Goal: Task Accomplishment & Management: Check status

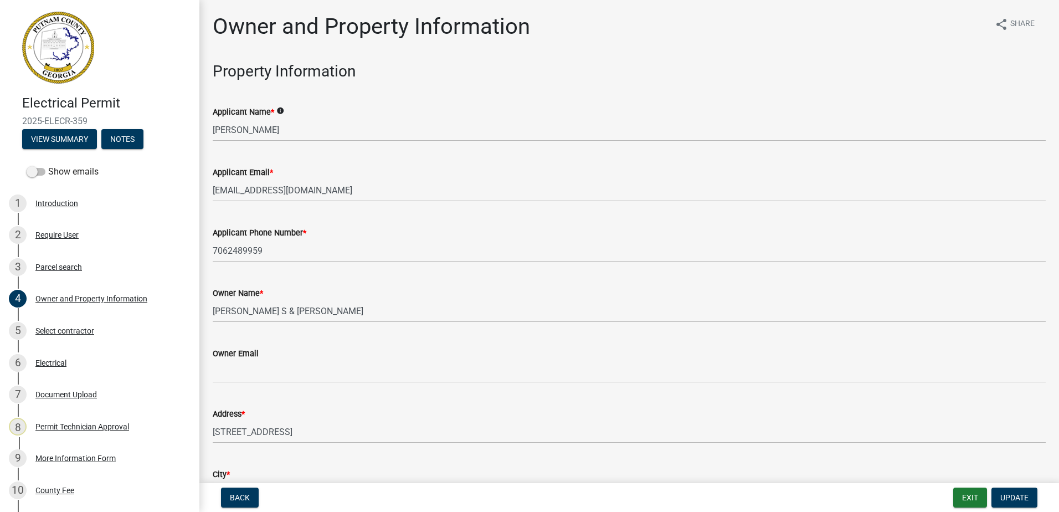
select select "34fe85c2-5f76-4343-b6bb-8ca387e0bed7"
select select "83394b22-4a11-496c-8e5c-75ade2e72faf"
select select "ece5c1a9-df30-4702-9587-5deee23533b7"
click at [969, 506] on button "Exit" at bounding box center [970, 497] width 34 height 20
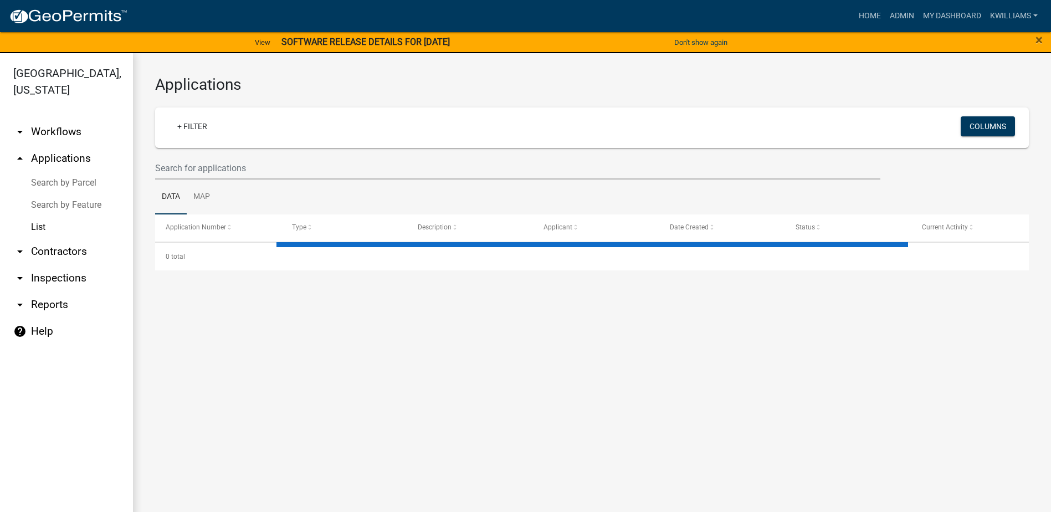
click at [49, 313] on link "arrow_drop_down Reports" at bounding box center [66, 304] width 133 height 27
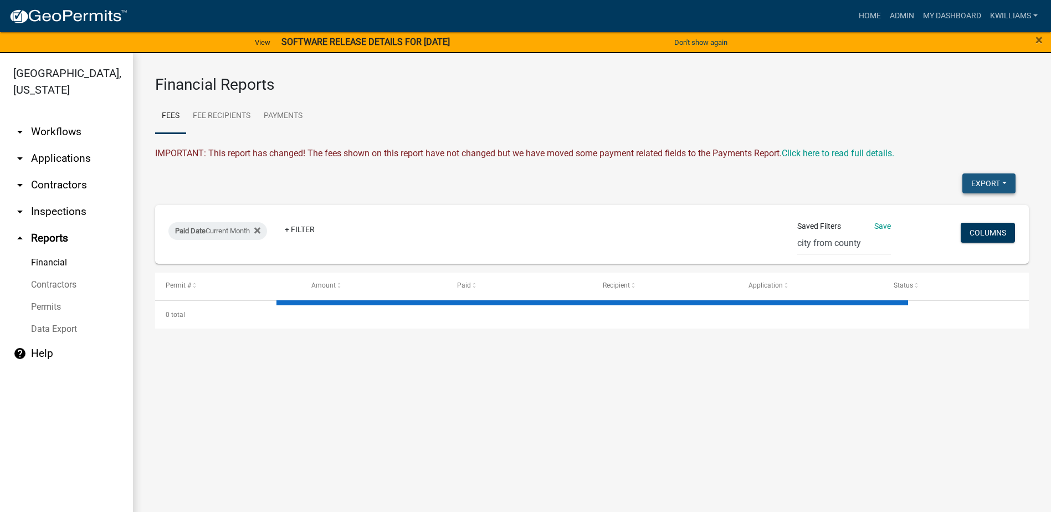
click at [995, 186] on button "Export" at bounding box center [988, 183] width 53 height 20
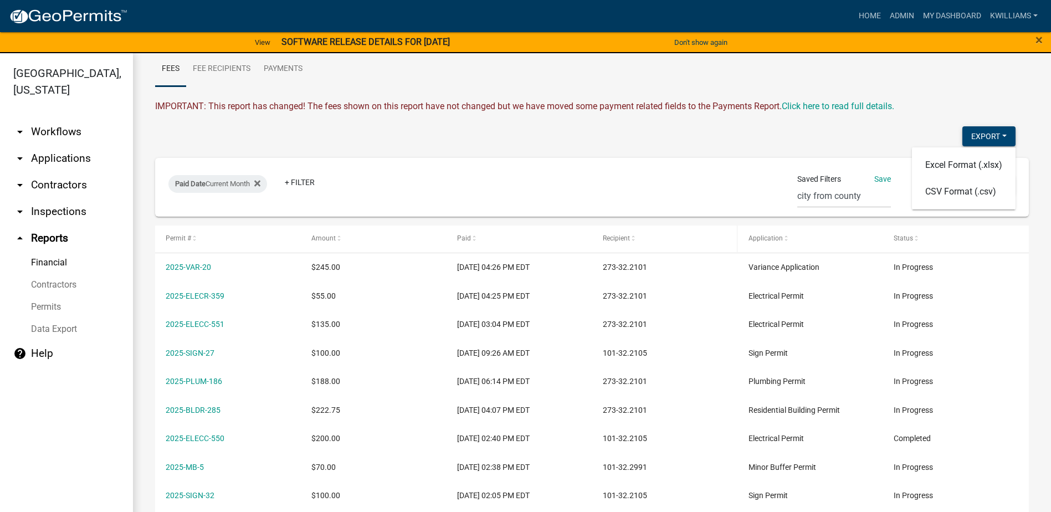
scroll to position [111, 0]
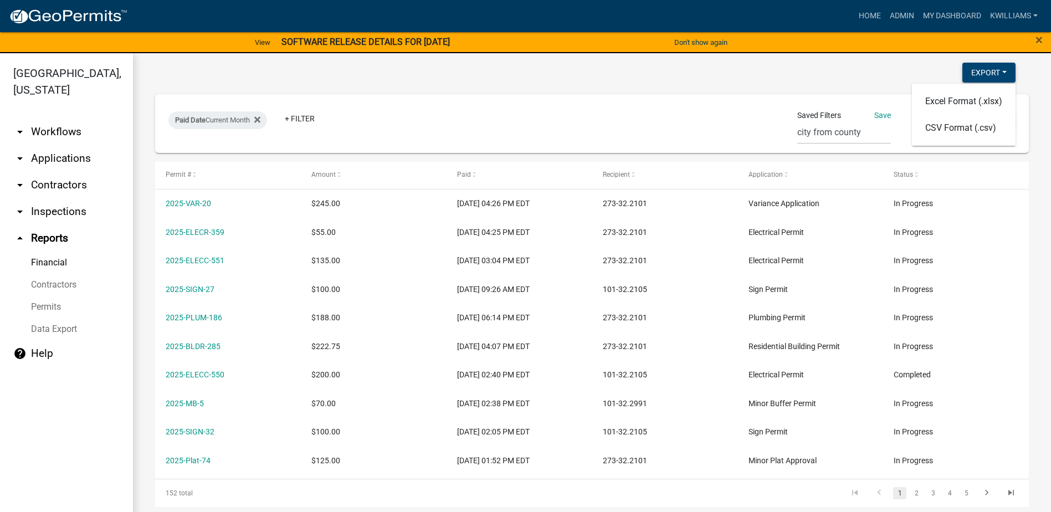
click at [986, 75] on button "Export" at bounding box center [988, 73] width 53 height 20
click at [965, 77] on button "Export" at bounding box center [988, 73] width 53 height 20
click at [951, 109] on button "Excel Format (.xlsx)" at bounding box center [964, 101] width 104 height 27
click at [978, 68] on button "Export" at bounding box center [988, 73] width 53 height 20
click at [942, 101] on button "Excel Format (.xlsx)" at bounding box center [964, 101] width 104 height 27
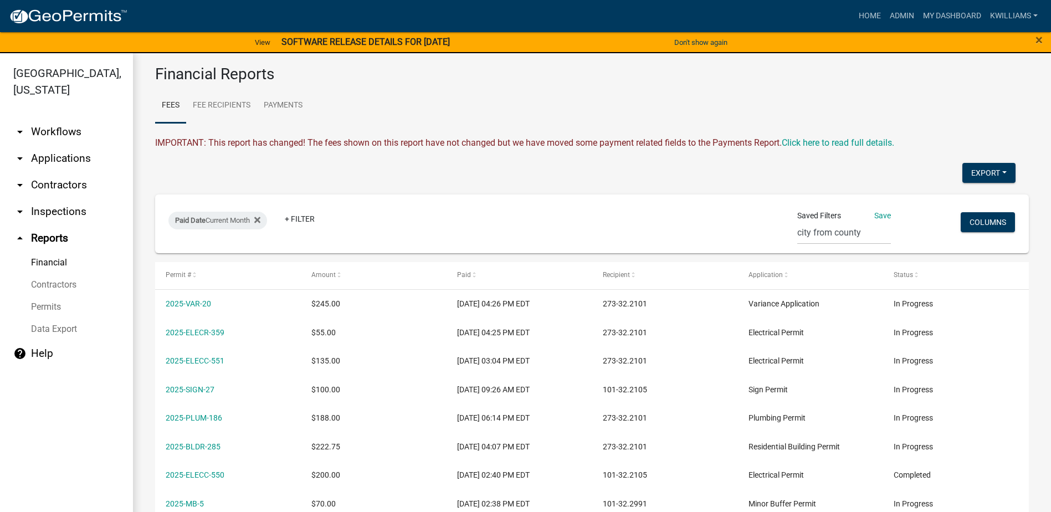
scroll to position [0, 0]
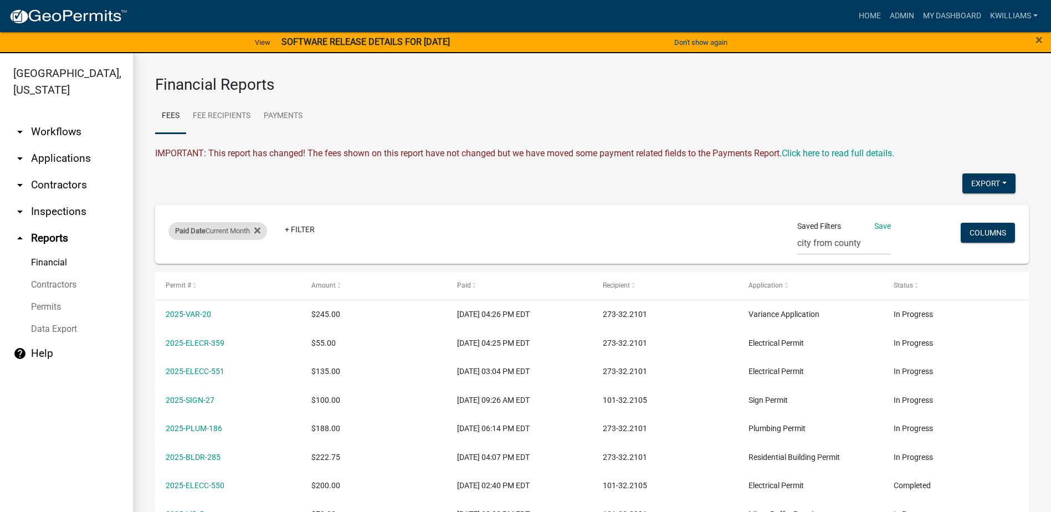
click at [229, 226] on div "Paid Date Current Month" at bounding box center [217, 231] width 99 height 18
click at [207, 275] on select "[DATE] [DATE] Current Week Previous Week Current Month Last Month Current Calen…" at bounding box center [219, 272] width 111 height 23
select select "this_1_days"
click at [164, 261] on select "[DATE] [DATE] Current Week Previous Week Current Month Last Month Current Calen…" at bounding box center [219, 272] width 111 height 23
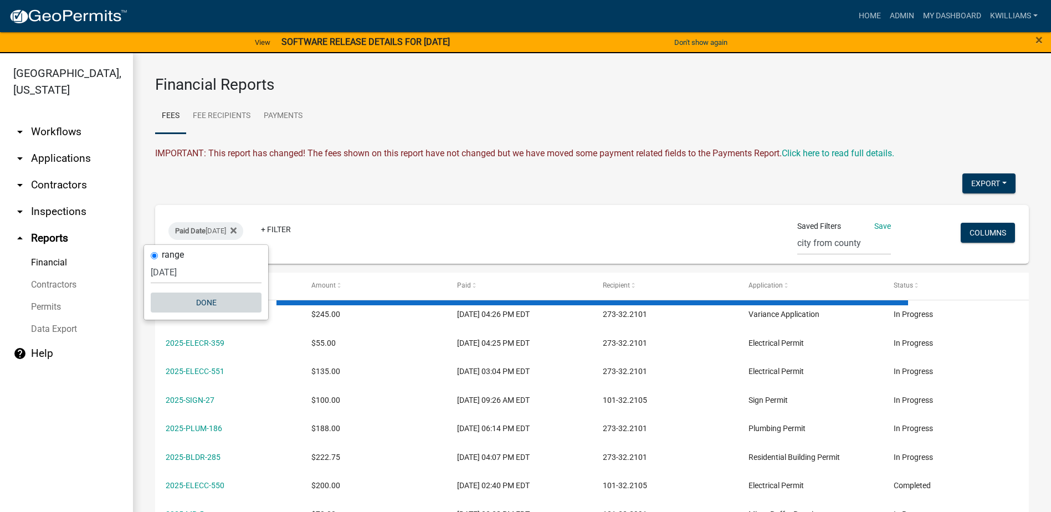
click at [206, 298] on button "Done" at bounding box center [206, 302] width 111 height 20
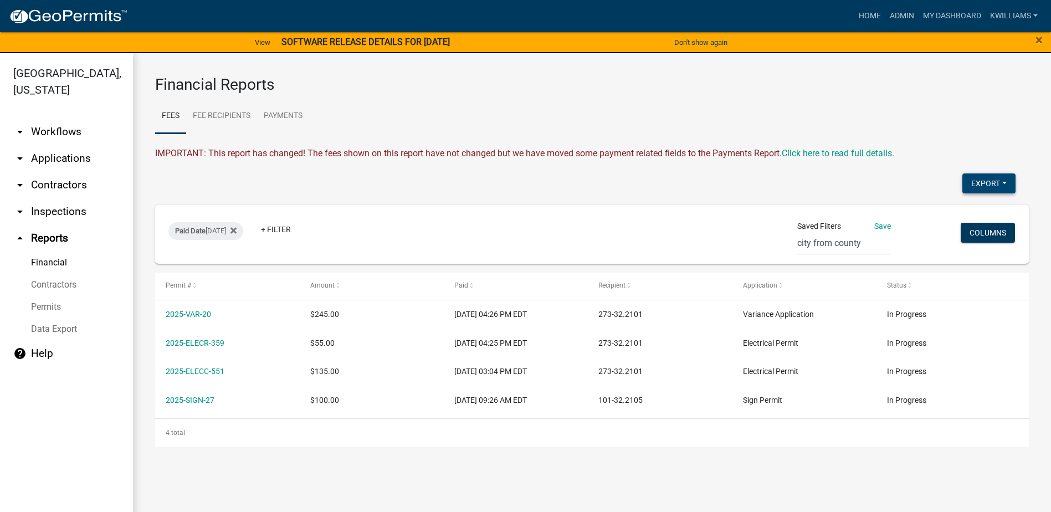
click at [988, 185] on button "Export" at bounding box center [988, 183] width 53 height 20
click at [964, 215] on button "Excel Format (.xlsx)" at bounding box center [964, 212] width 104 height 27
click at [972, 183] on button "Export" at bounding box center [988, 183] width 53 height 20
click at [944, 220] on button "Excel Format (.xlsx)" at bounding box center [964, 212] width 104 height 27
click at [61, 156] on link "arrow_drop_down Applications" at bounding box center [66, 158] width 133 height 27
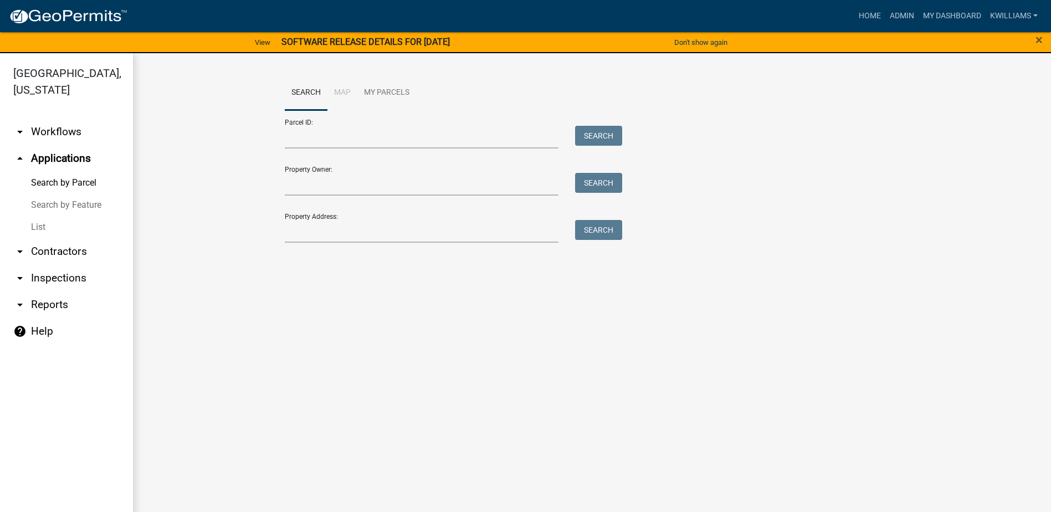
click at [35, 236] on link "List" at bounding box center [66, 227] width 133 height 22
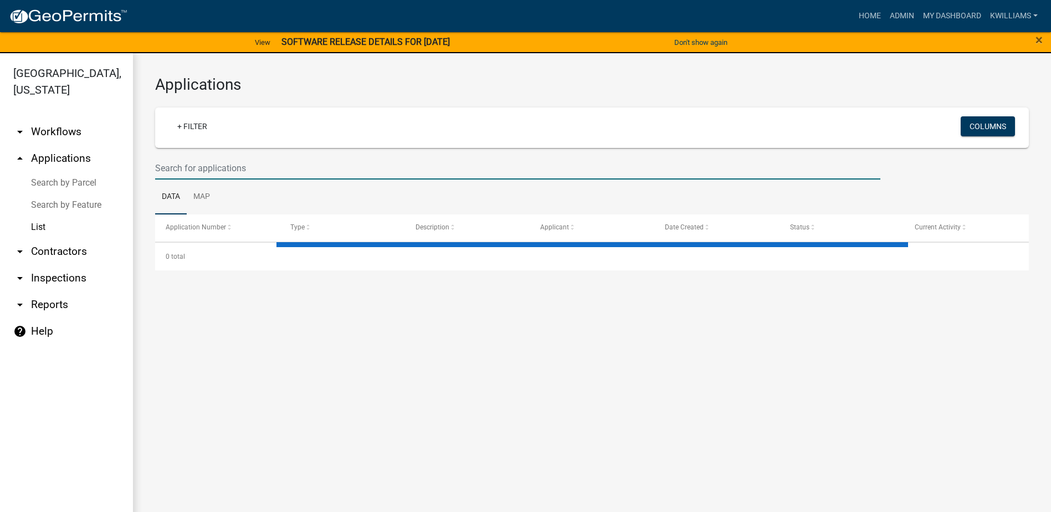
click at [199, 163] on input "text" at bounding box center [517, 168] width 725 height 23
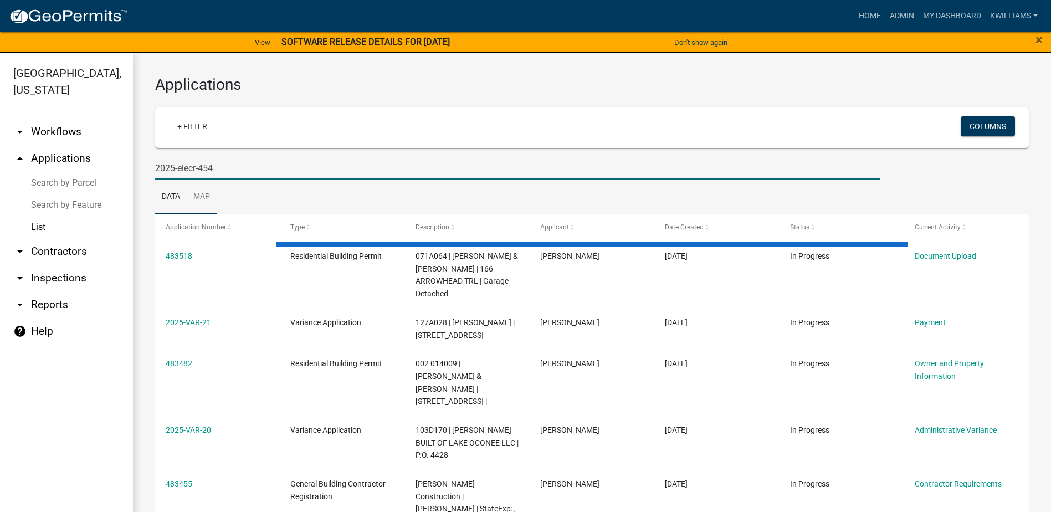
type input "2025-elecr-454"
